Goal: Task Accomplishment & Management: Complete application form

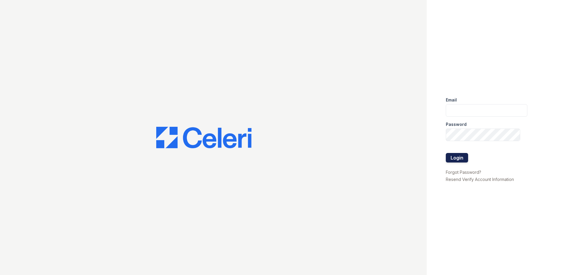
type input "arriveatmedicinelake@trinity-pm.com"
click at [460, 161] on button "Login" at bounding box center [456, 158] width 22 height 10
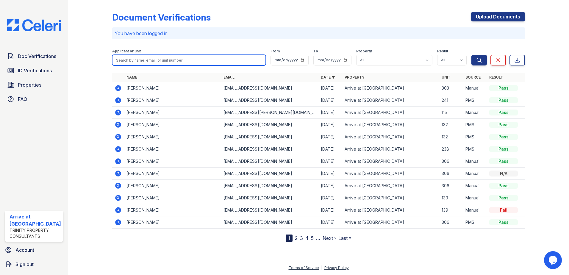
drag, startPoint x: 125, startPoint y: 58, endPoint x: 82, endPoint y: 86, distance: 51.3
click at [125, 58] on input "search" at bounding box center [189, 60] width 154 height 11
click at [126, 58] on input "vitto=" at bounding box center [189, 60] width 154 height 11
click at [131, 61] on input "vitto=" at bounding box center [189, 60] width 154 height 11
type input "vittoria"
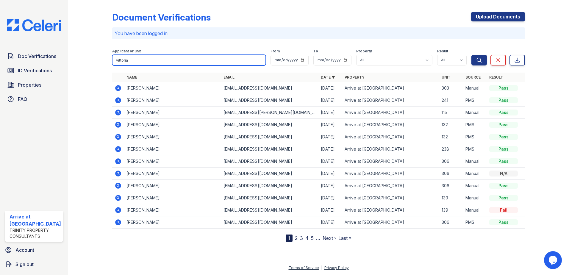
click at [471, 55] on button "Search" at bounding box center [478, 60] width 15 height 11
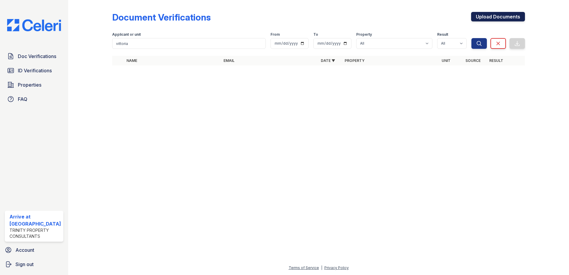
click at [476, 13] on link "Upload Documents" at bounding box center [498, 17] width 54 height 10
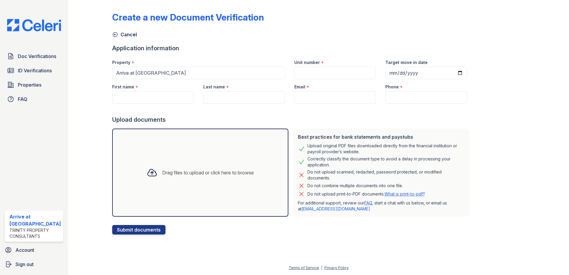
click at [145, 184] on div "Drag files to upload or click here to browse" at bounding box center [200, 172] width 176 height 88
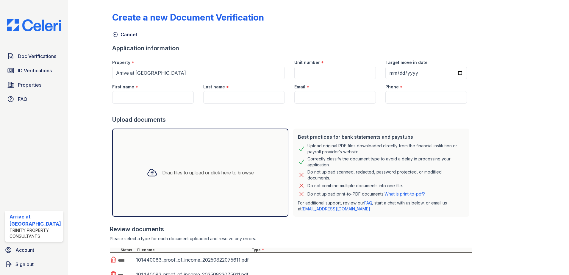
drag, startPoint x: 141, startPoint y: 89, endPoint x: 141, endPoint y: 95, distance: 6.5
click at [141, 90] on div "First name *" at bounding box center [152, 85] width 81 height 12
click at [141, 95] on input "First name" at bounding box center [152, 97] width 81 height 12
type input "Vittoria"
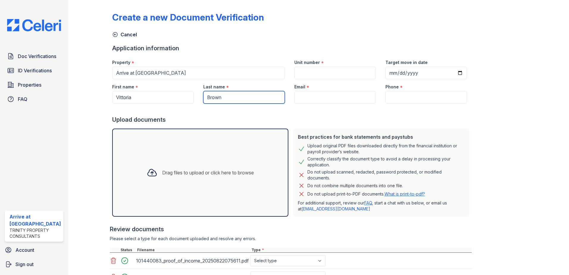
type input "Brown"
click at [326, 95] on input "Email" at bounding box center [334, 97] width 81 height 12
paste input "vittoriab99@yahoo.com"
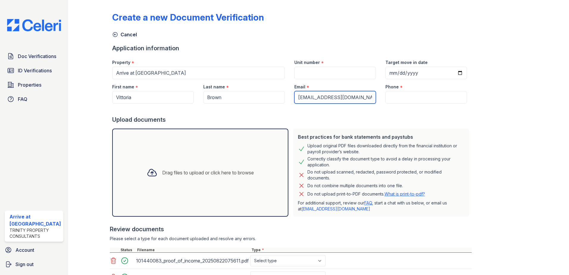
type input "vittoriab99@yahoo.com"
click at [416, 93] on input "Phone" at bounding box center [425, 97] width 81 height 12
paste input "(612) 389-1491"
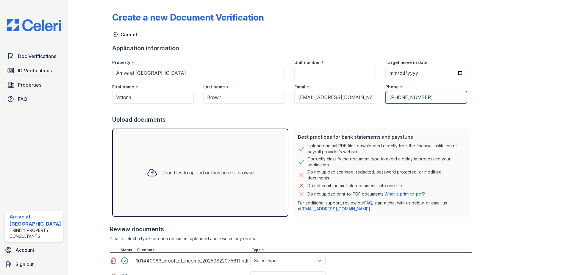
type input "(612) 389-1491"
click at [335, 68] on input "Unit number" at bounding box center [334, 73] width 81 height 12
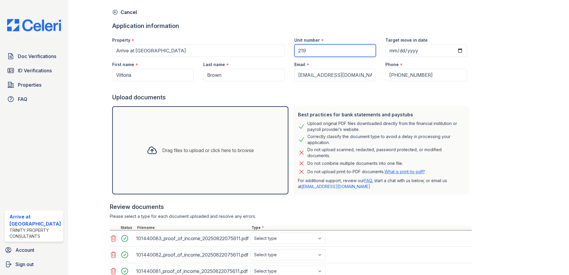
scroll to position [59, 0]
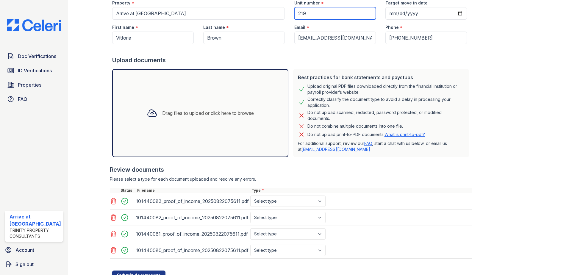
type input "219"
click at [299, 206] on select "Select type Paystub Bank Statement Offer Letter Tax Documents Benefit Award Let…" at bounding box center [287, 200] width 75 height 11
select select "paystub"
click at [250, 195] on select "Select type Paystub Bank Statement Offer Letter Tax Documents Benefit Award Let…" at bounding box center [287, 200] width 75 height 11
click at [269, 216] on select "Select type Paystub Bank Statement Offer Letter Tax Documents Benefit Award Let…" at bounding box center [287, 217] width 75 height 11
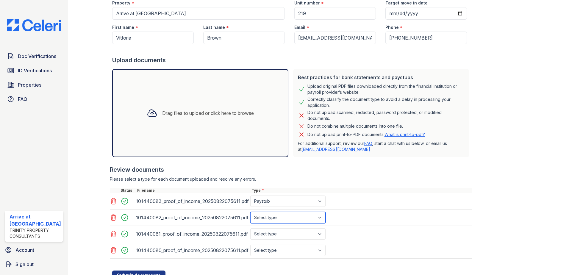
select select "paystub"
click at [250, 212] on select "Select type Paystub Bank Statement Offer Letter Tax Documents Benefit Award Let…" at bounding box center [287, 217] width 75 height 11
click at [282, 236] on select "Select type Paystub Bank Statement Offer Letter Tax Documents Benefit Award Let…" at bounding box center [287, 233] width 75 height 11
select select "paystub"
click at [250, 228] on select "Select type Paystub Bank Statement Offer Letter Tax Documents Benefit Award Let…" at bounding box center [287, 233] width 75 height 11
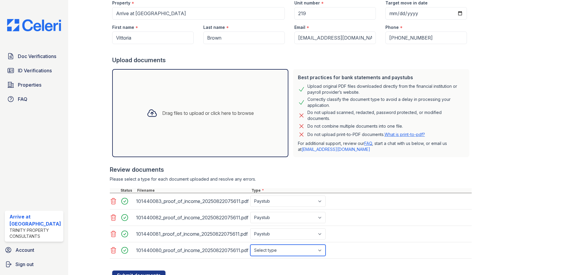
click at [275, 247] on select "Select type Paystub Bank Statement Offer Letter Tax Documents Benefit Award Let…" at bounding box center [287, 249] width 75 height 11
select select "paystub"
click at [250, 244] on select "Select type Paystub Bank Statement Offer Letter Tax Documents Benefit Award Let…" at bounding box center [287, 249] width 75 height 11
click at [117, 274] on button "Submit documents" at bounding box center [138, 275] width 53 height 10
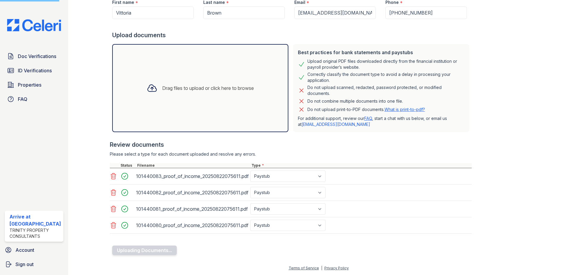
scroll to position [85, 0]
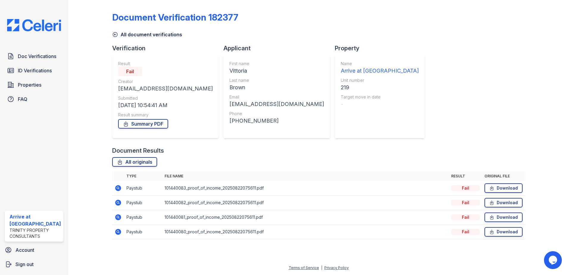
click at [113, 35] on icon at bounding box center [115, 35] width 6 height 6
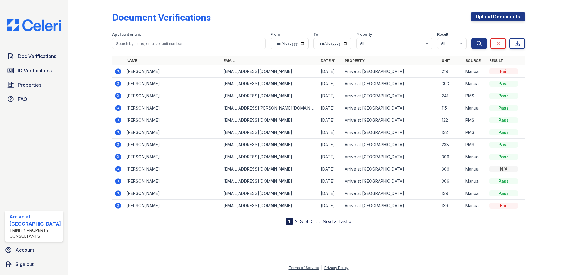
click at [119, 134] on icon at bounding box center [118, 132] width 6 height 6
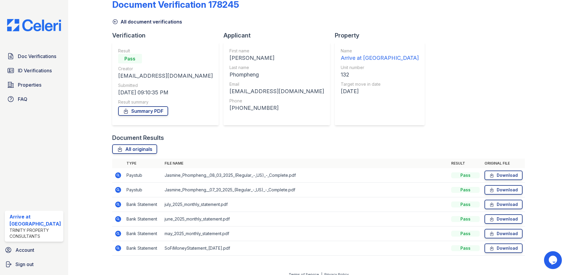
scroll to position [20, 0]
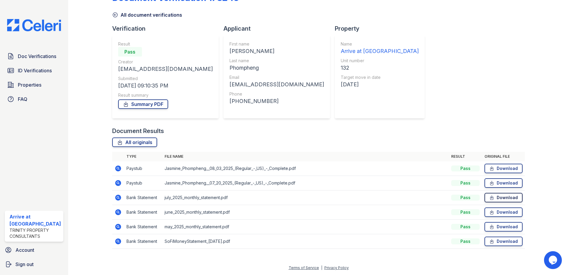
click at [489, 195] on icon at bounding box center [491, 197] width 5 height 6
click at [495, 184] on link "Download" at bounding box center [503, 183] width 38 height 10
click at [113, 13] on icon at bounding box center [115, 15] width 4 height 4
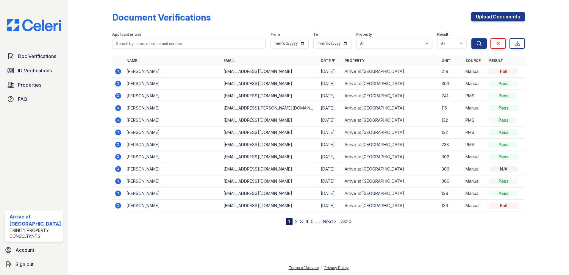
click at [120, 120] on icon at bounding box center [118, 120] width 6 height 6
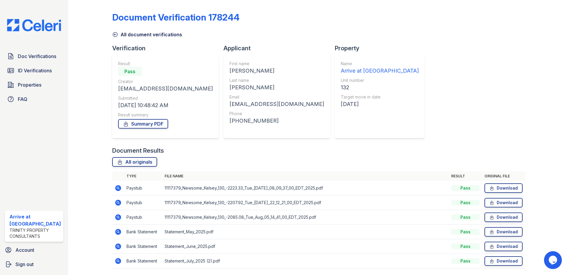
click at [115, 33] on icon at bounding box center [115, 35] width 6 height 6
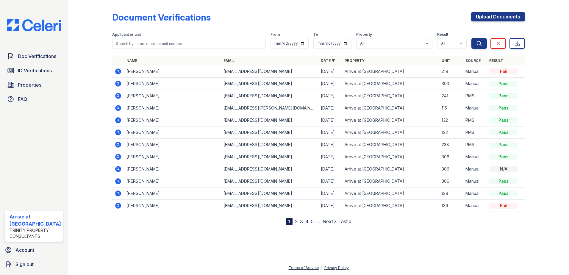
click at [118, 119] on icon at bounding box center [118, 120] width 6 height 6
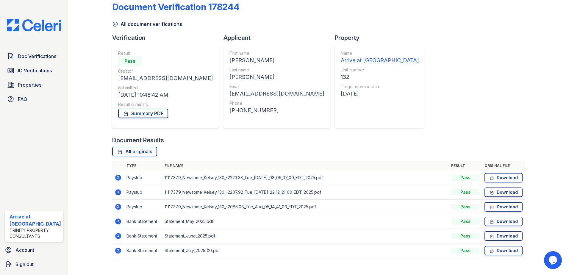
scroll to position [20, 0]
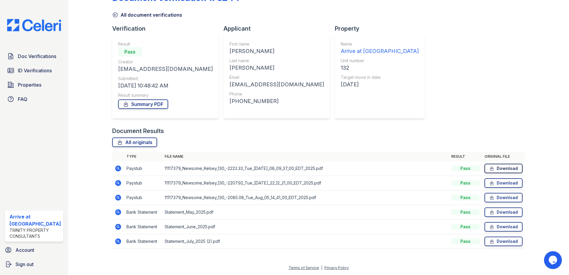
click at [509, 169] on link "Download" at bounding box center [503, 169] width 38 height 10
click at [489, 184] on icon at bounding box center [491, 183] width 5 height 6
click at [495, 211] on link "Download" at bounding box center [503, 212] width 38 height 10
click at [489, 228] on icon at bounding box center [491, 227] width 5 height 6
click at [493, 243] on link "Download" at bounding box center [503, 241] width 38 height 10
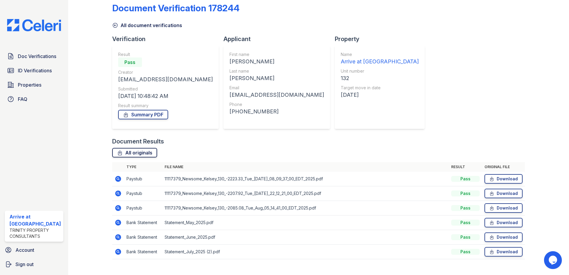
scroll to position [0, 0]
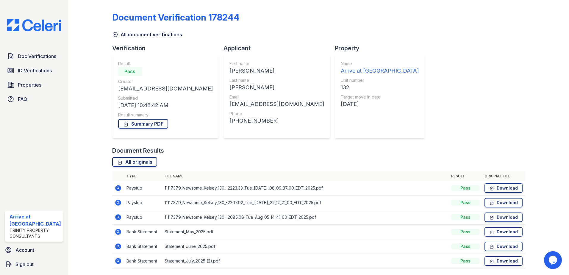
click at [113, 36] on icon at bounding box center [115, 35] width 6 height 6
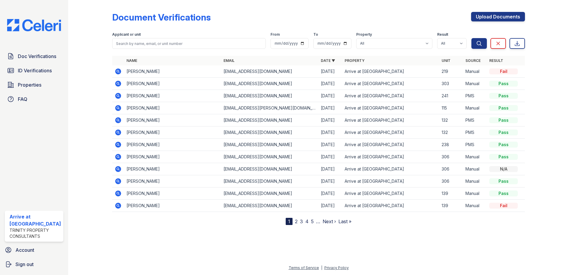
click at [118, 134] on icon at bounding box center [118, 132] width 6 height 6
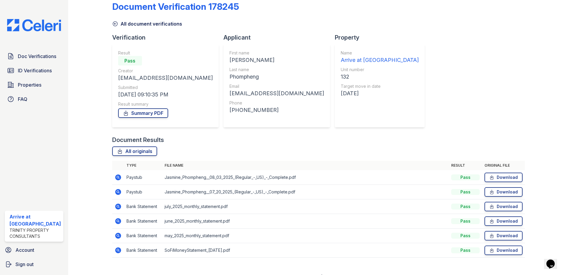
scroll to position [20, 0]
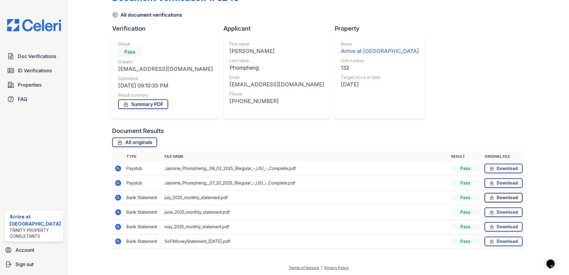
click at [495, 196] on link "Download" at bounding box center [503, 198] width 38 height 10
click at [494, 168] on link "Download" at bounding box center [503, 169] width 38 height 10
click at [491, 240] on link "Download" at bounding box center [503, 241] width 38 height 10
click at [489, 167] on icon at bounding box center [491, 168] width 5 height 6
click at [498, 168] on link "Download" at bounding box center [503, 169] width 38 height 10
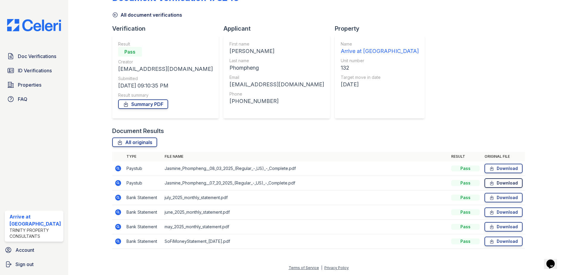
click at [499, 186] on link "Download" at bounding box center [503, 183] width 38 height 10
